Goal: Information Seeking & Learning: Learn about a topic

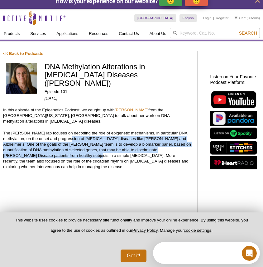
drag, startPoint x: 81, startPoint y: 140, endPoint x: 88, endPoint y: 158, distance: 19.2
click at [88, 158] on p "The Desplats lab focuses on decoding the role of epigenetic mechanisms, in part…" at bounding box center [97, 149] width 188 height 39
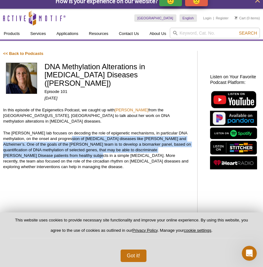
click at [88, 158] on p "The Desplats lab focuses on decoding the role of epigenetic mechanisms, in part…" at bounding box center [97, 149] width 188 height 39
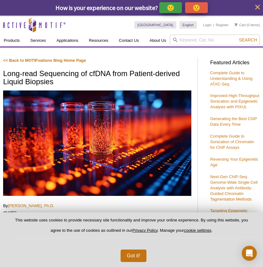
scroll to position [320, 0]
